Goal: Navigation & Orientation: Find specific page/section

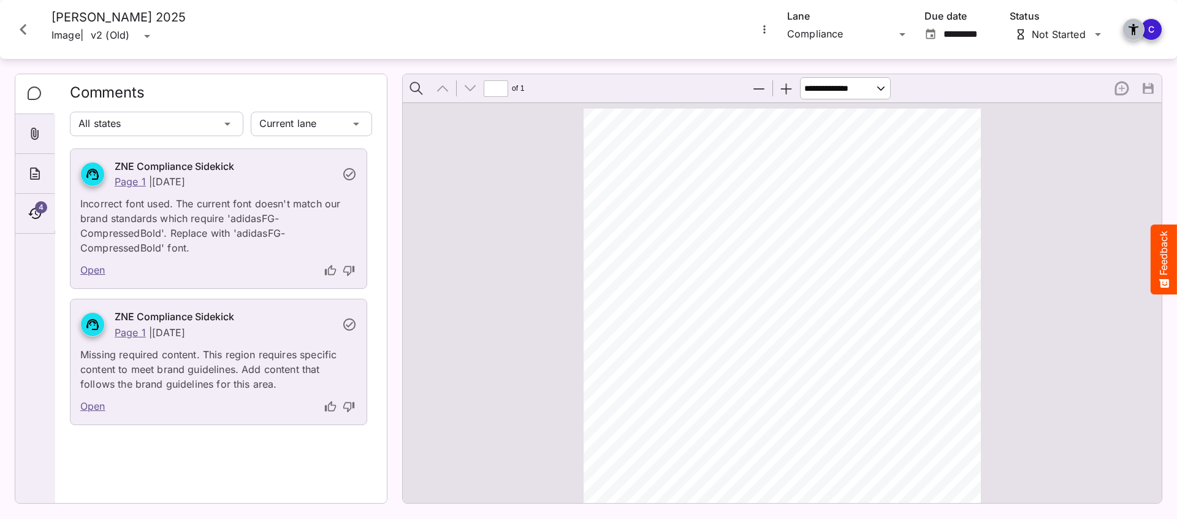
scroll to position [423, 0]
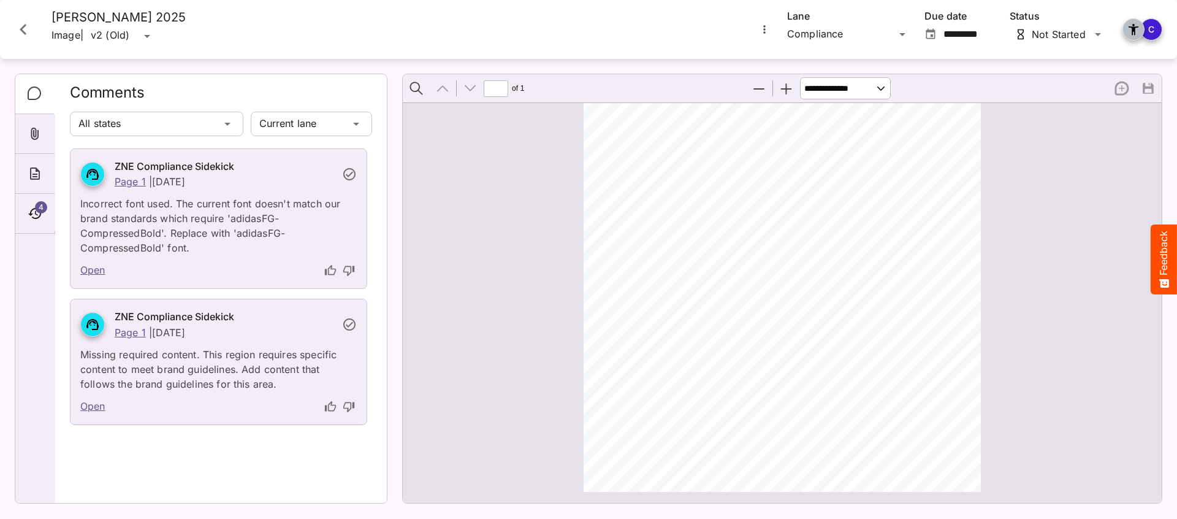
click at [28, 28] on icon "Close card" at bounding box center [23, 29] width 22 height 22
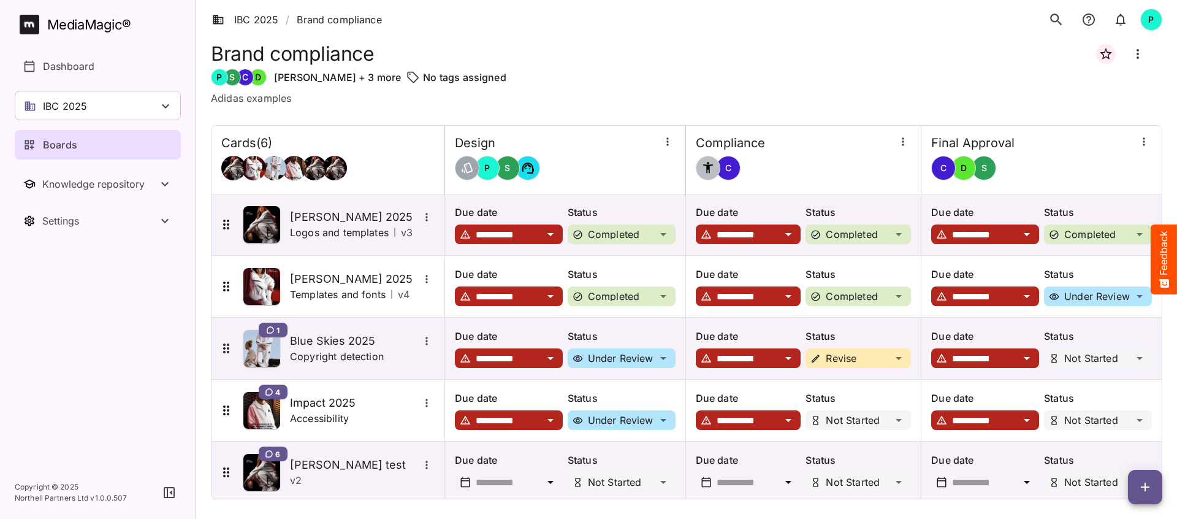
click at [149, 108] on div "IBC 2025" at bounding box center [98, 105] width 166 height 29
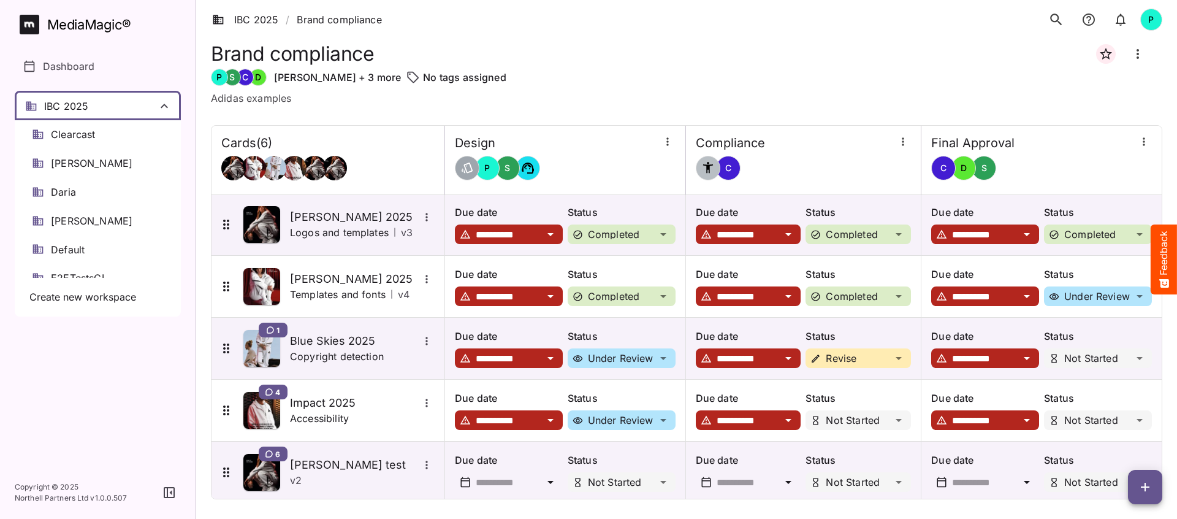
click at [145, 77] on div at bounding box center [588, 259] width 1177 height 519
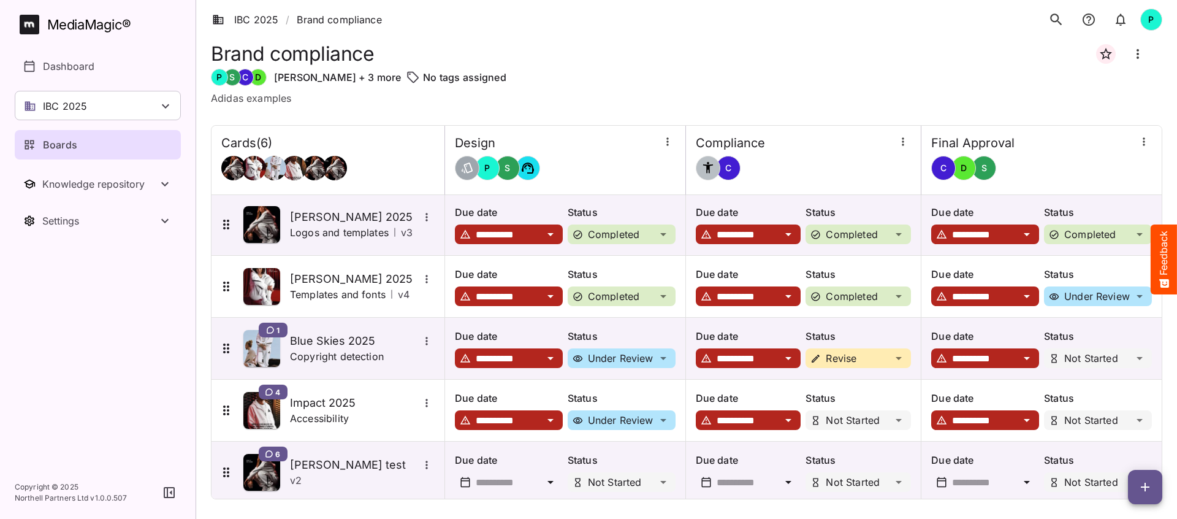
click at [71, 141] on p "Boards" at bounding box center [60, 144] width 34 height 15
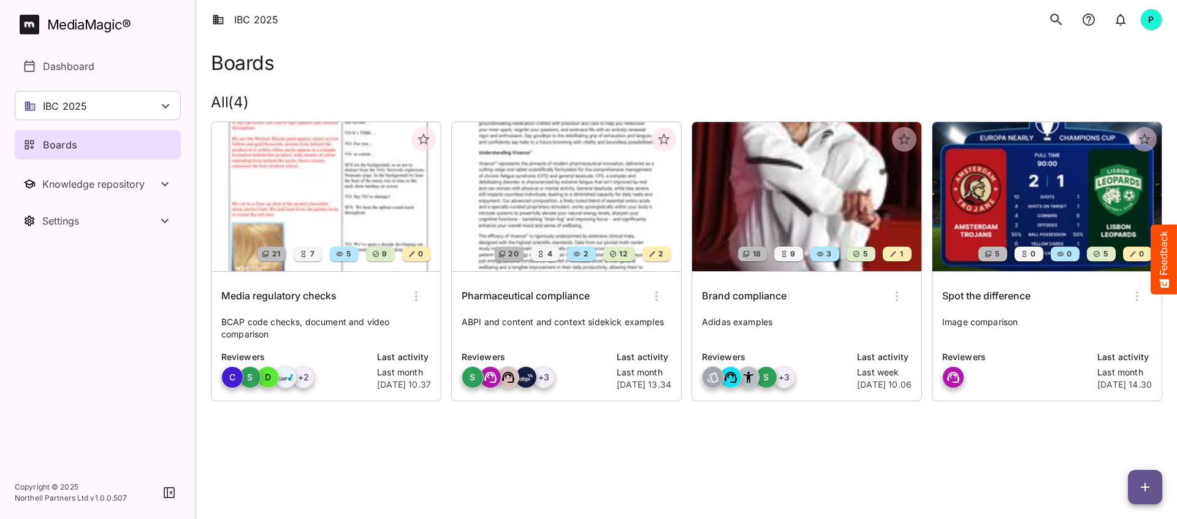
click at [530, 216] on img at bounding box center [566, 196] width 229 height 149
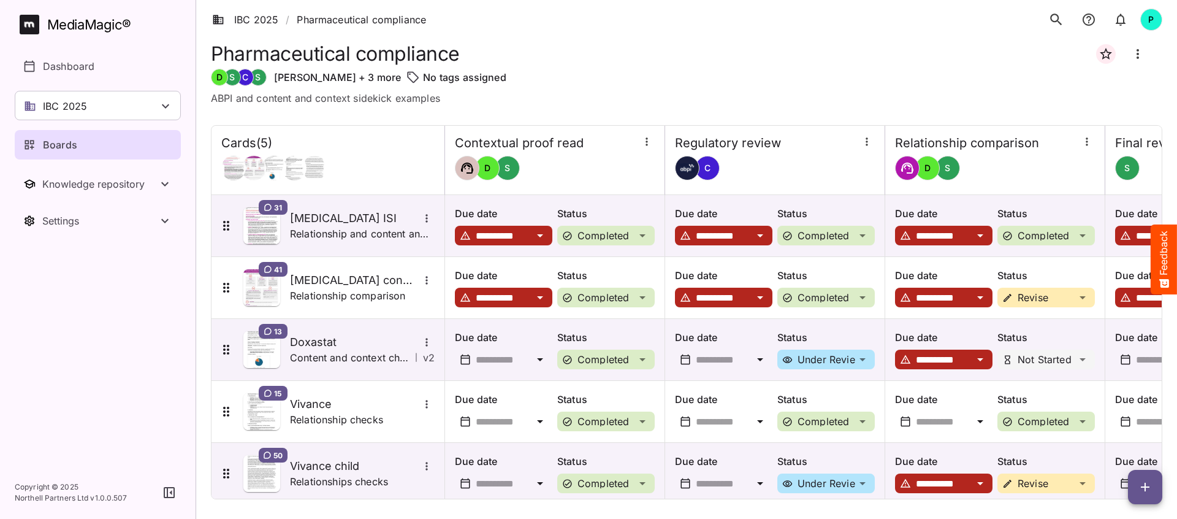
click at [109, 102] on div "IBC 2025" at bounding box center [98, 105] width 166 height 29
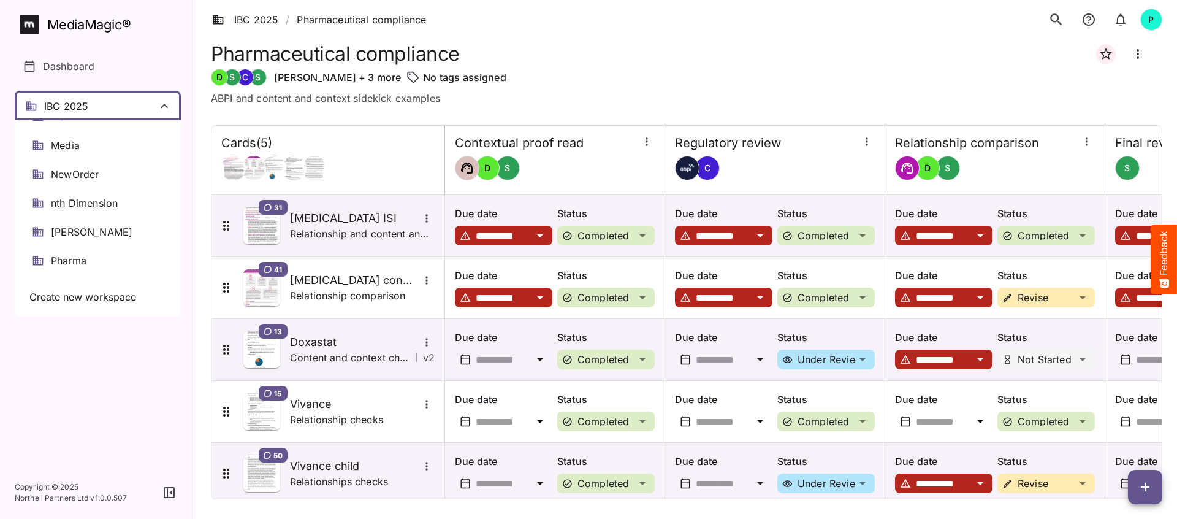
scroll to position [476, 0]
click at [86, 171] on span "Pharma" at bounding box center [69, 177] width 36 height 14
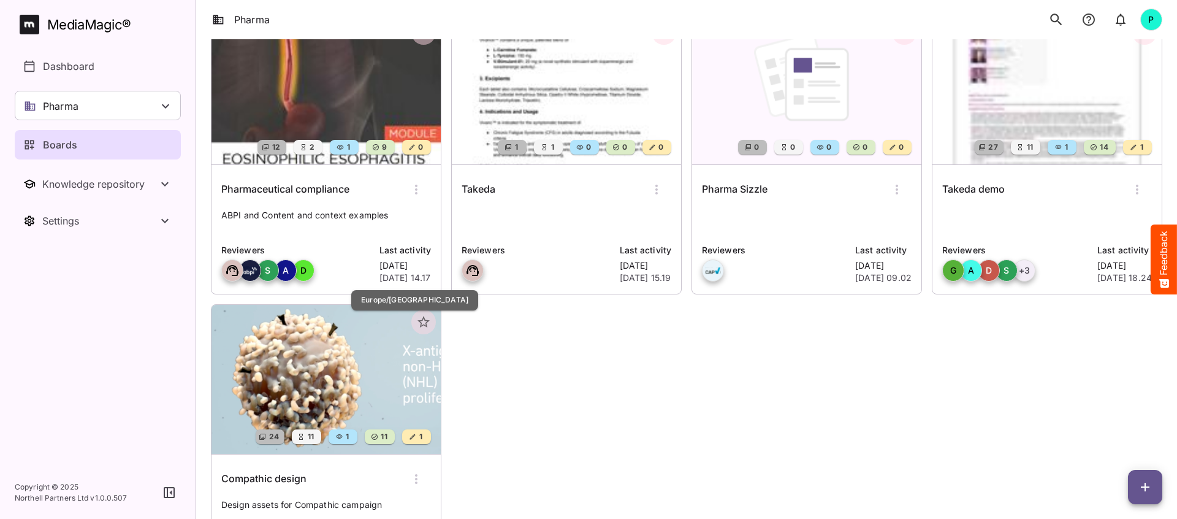
scroll to position [121, 0]
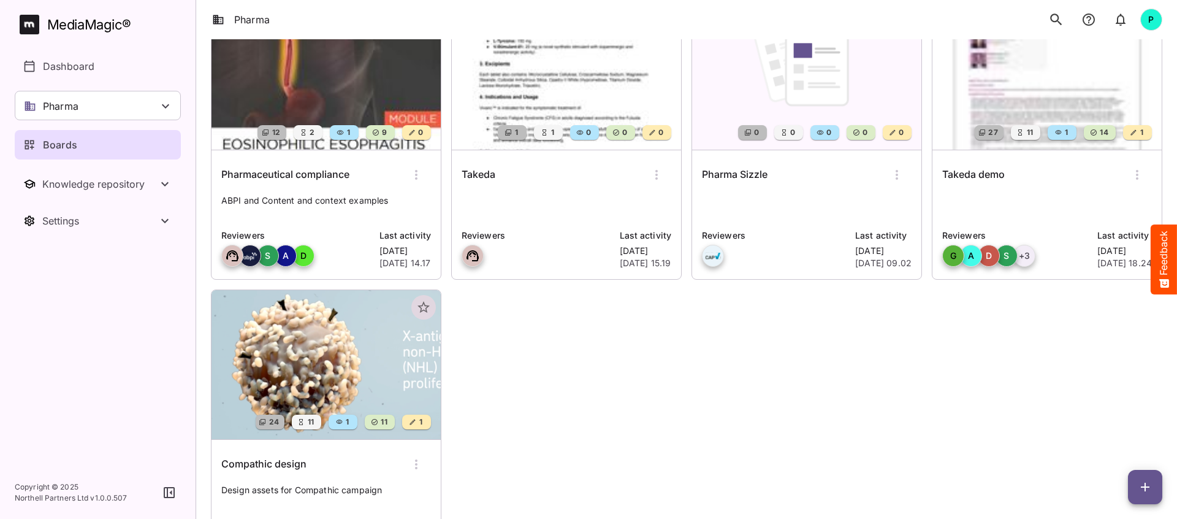
click at [268, 351] on img at bounding box center [326, 364] width 229 height 149
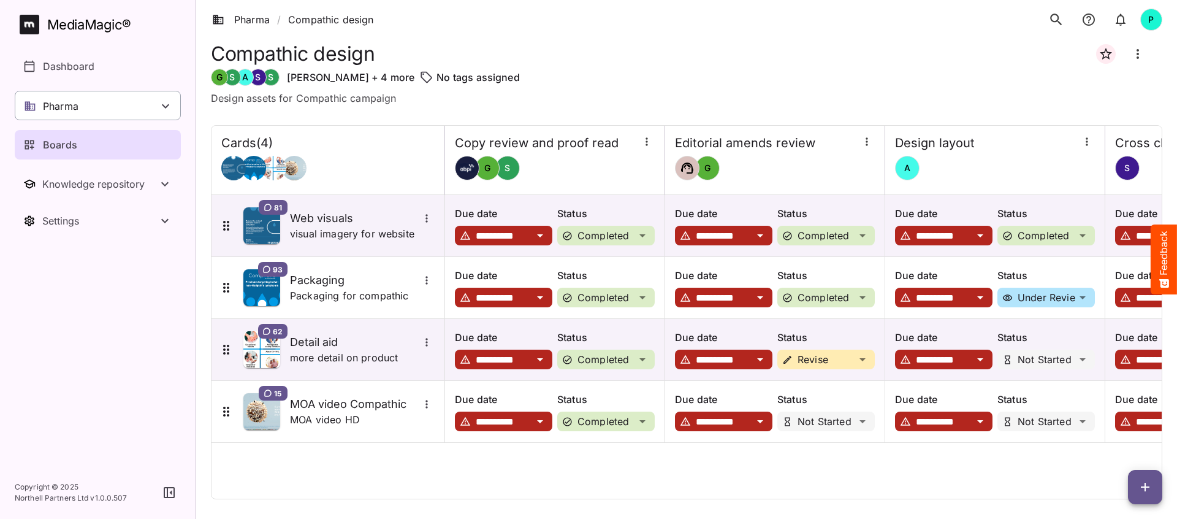
click at [162, 106] on icon at bounding box center [165, 106] width 15 height 15
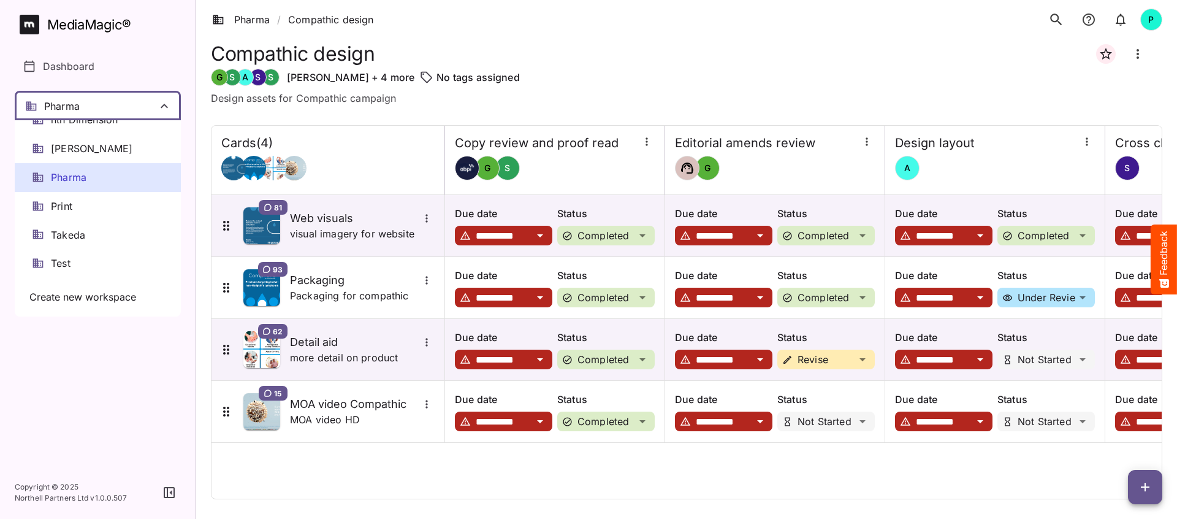
click at [116, 181] on div "Pharma" at bounding box center [98, 177] width 166 height 29
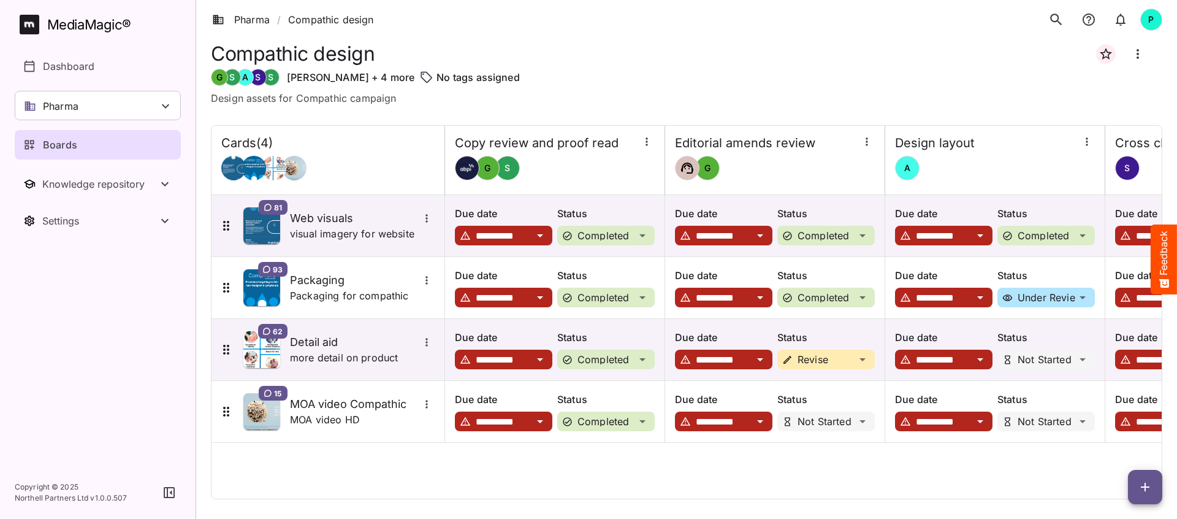
click at [124, 109] on div "Pharma" at bounding box center [98, 105] width 166 height 29
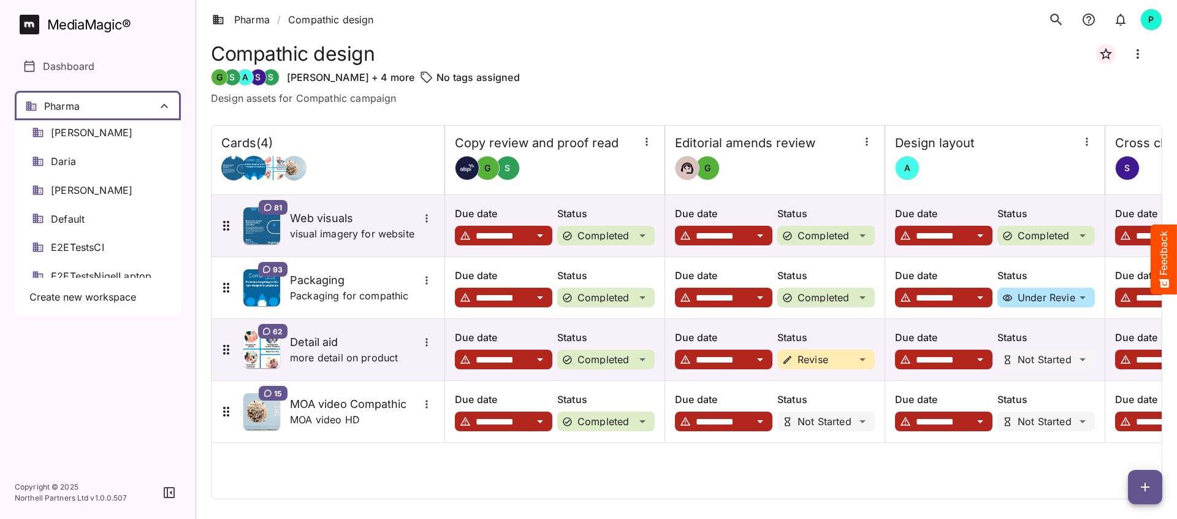
scroll to position [28, 0]
click at [122, 107] on div at bounding box center [588, 259] width 1177 height 519
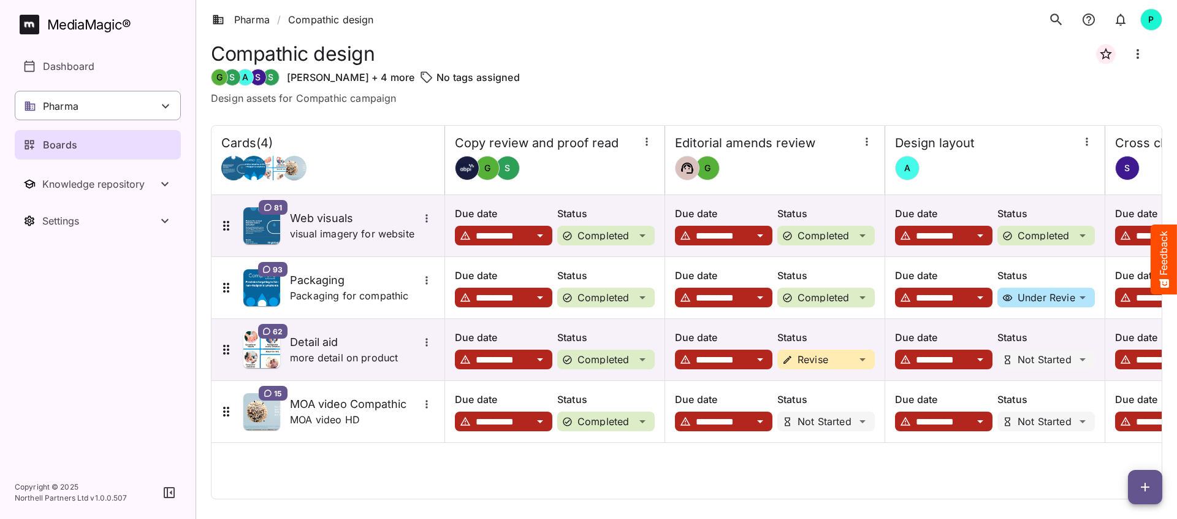
click at [118, 107] on div "Pharma" at bounding box center [98, 105] width 166 height 29
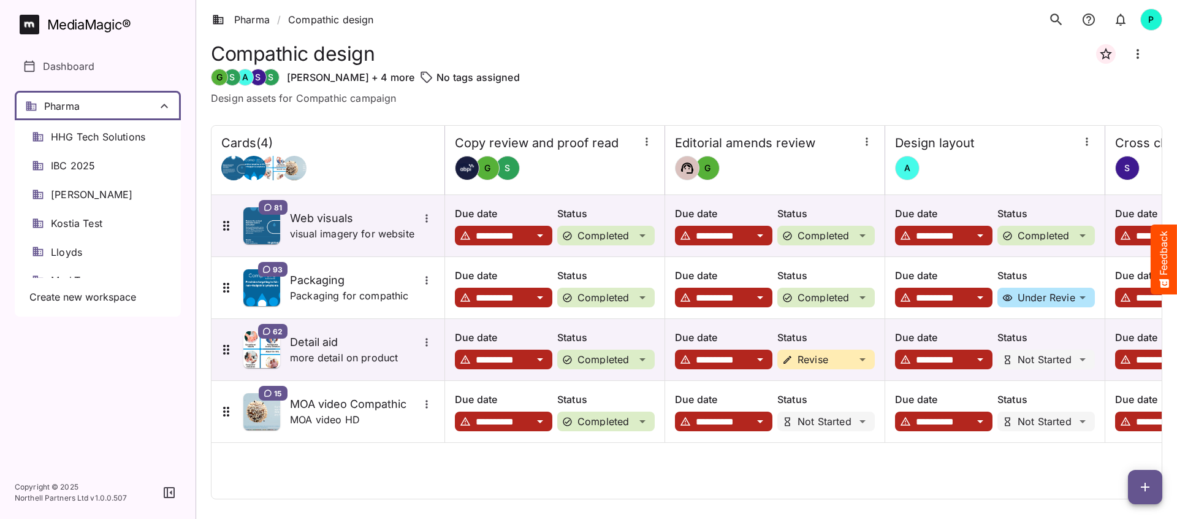
scroll to position [0, 0]
